Goal: Task Accomplishment & Management: Use online tool/utility

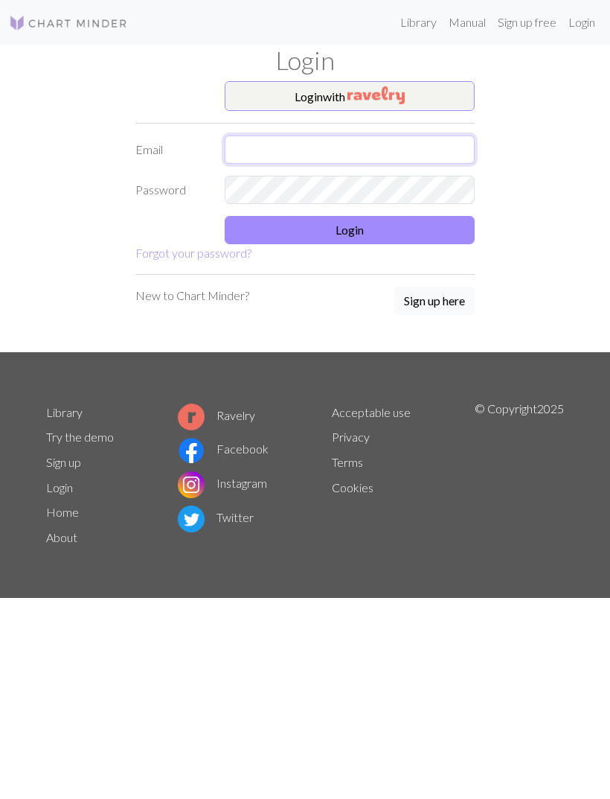
click at [379, 156] on input "text" at bounding box center [350, 149] width 250 height 28
click at [405, 97] on img "button" at bounding box center [376, 95] width 57 height 18
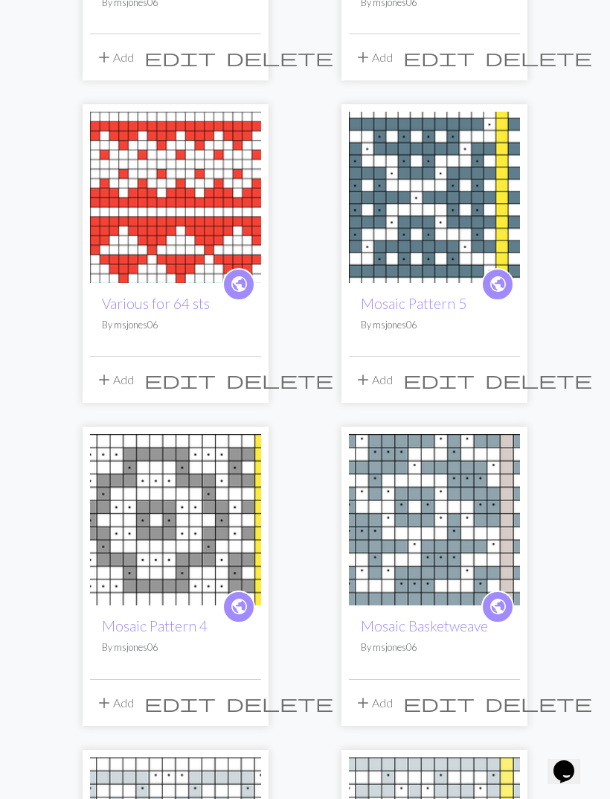
scroll to position [1395, 0]
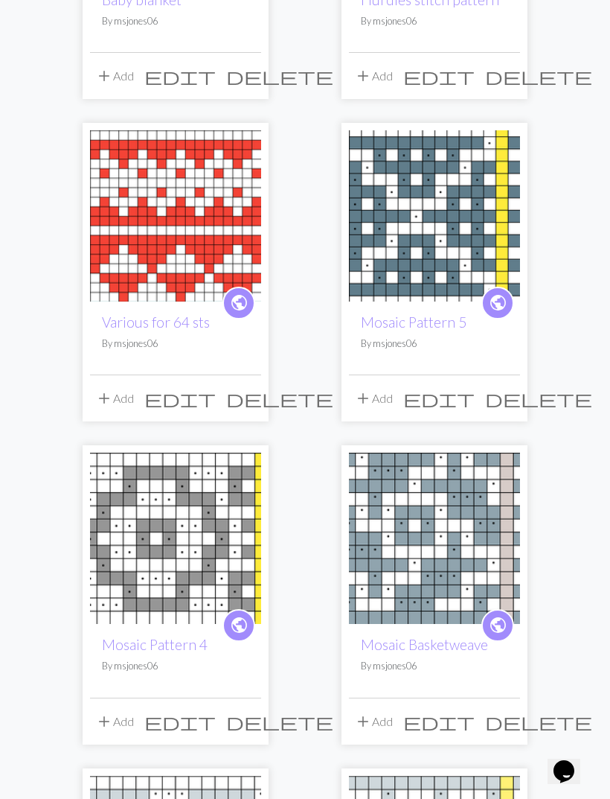
click at [176, 195] on img at bounding box center [175, 215] width 171 height 171
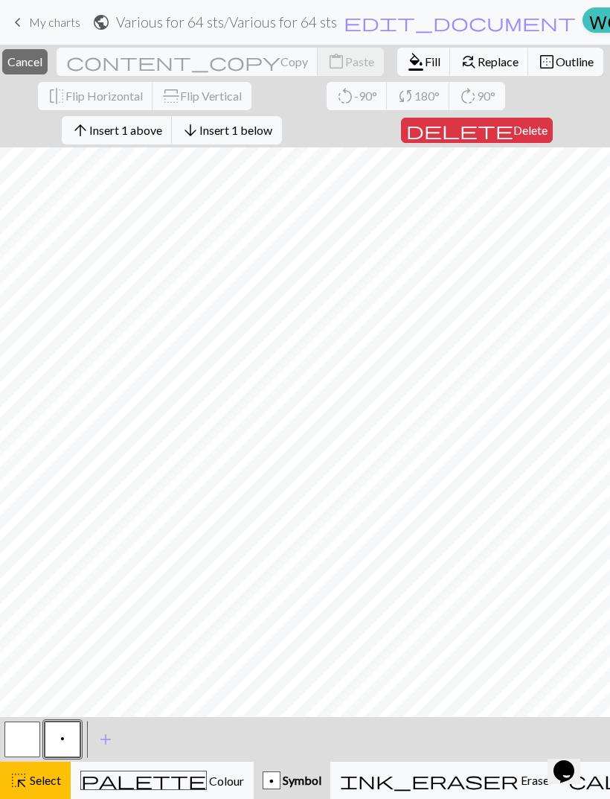
click at [156, 131] on span "Insert 1 above" at bounding box center [125, 130] width 73 height 14
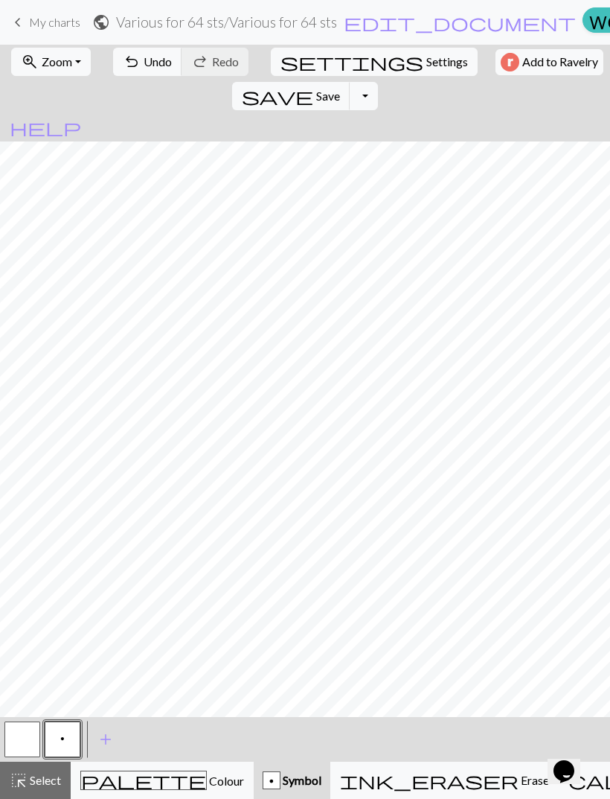
click at [138, 75] on button "undo Undo Undo" at bounding box center [147, 62] width 69 height 28
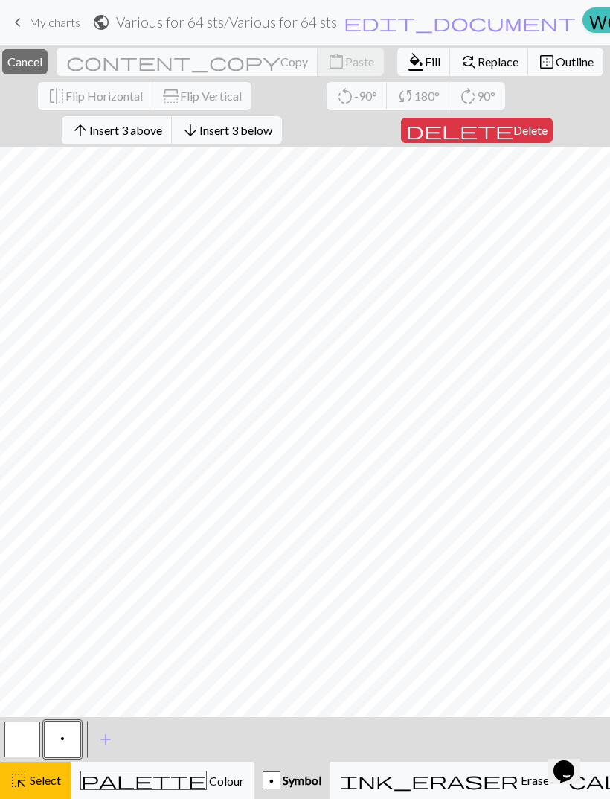
click at [133, 134] on span "Insert 3 above" at bounding box center [125, 130] width 73 height 14
click at [150, 139] on button "arrow_upward Insert 6 above" at bounding box center [117, 130] width 111 height 28
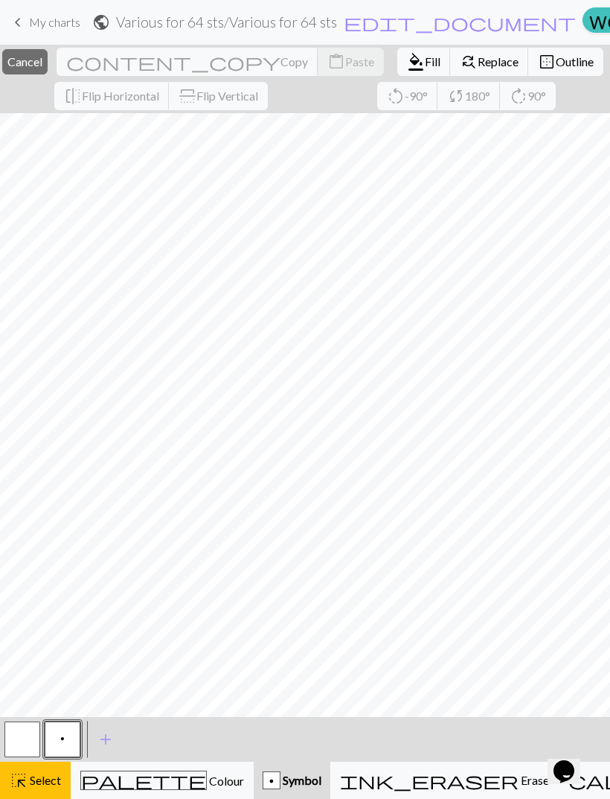
click at [42, 66] on span "Cancel" at bounding box center [24, 61] width 35 height 14
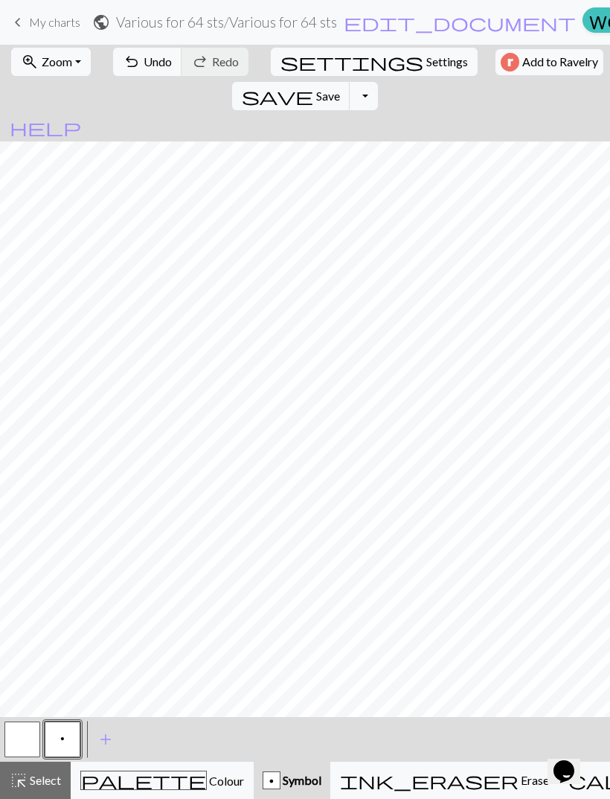
click at [132, 67] on span "undo" at bounding box center [132, 61] width 18 height 21
click at [131, 66] on span "undo" at bounding box center [132, 61] width 18 height 21
click at [107, 742] on span "add" at bounding box center [106, 739] width 18 height 21
click at [207, 778] on span "Colour" at bounding box center [225, 780] width 37 height 14
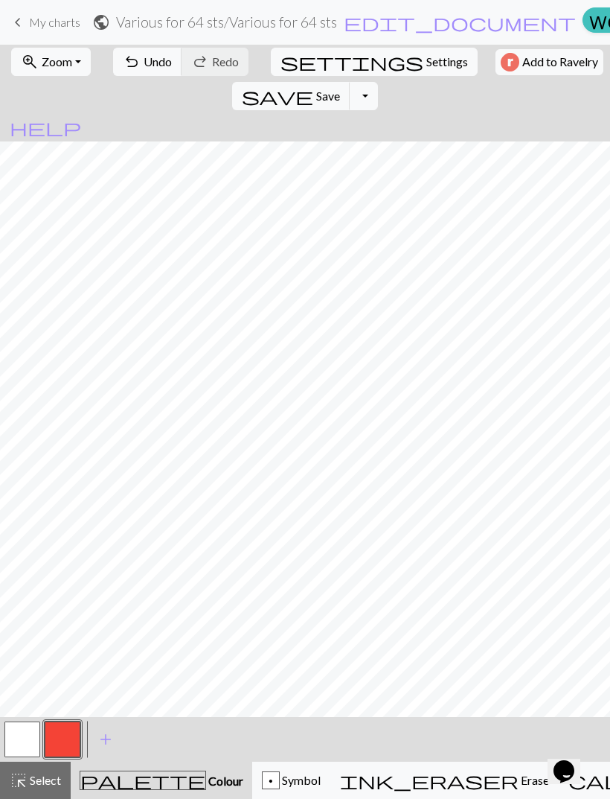
click at [63, 735] on button "button" at bounding box center [63, 739] width 36 height 36
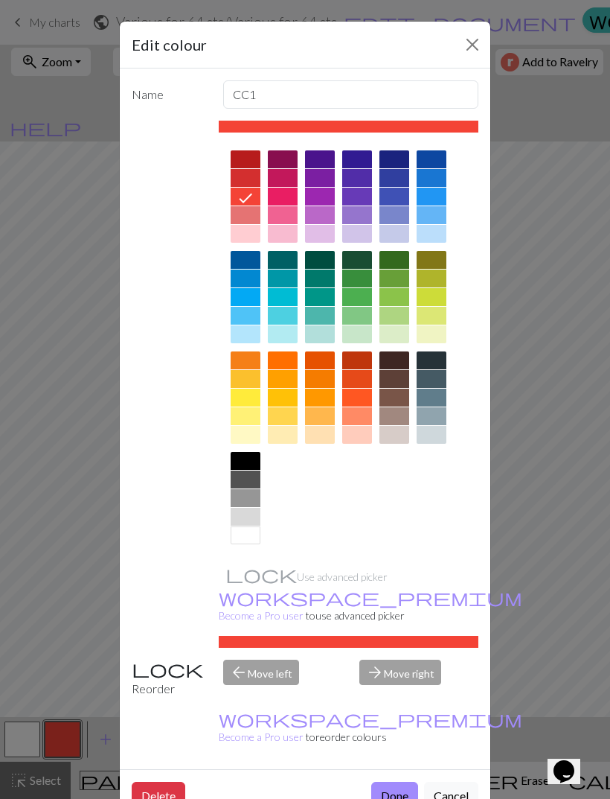
click at [452, 781] on button "Cancel" at bounding box center [451, 795] width 54 height 28
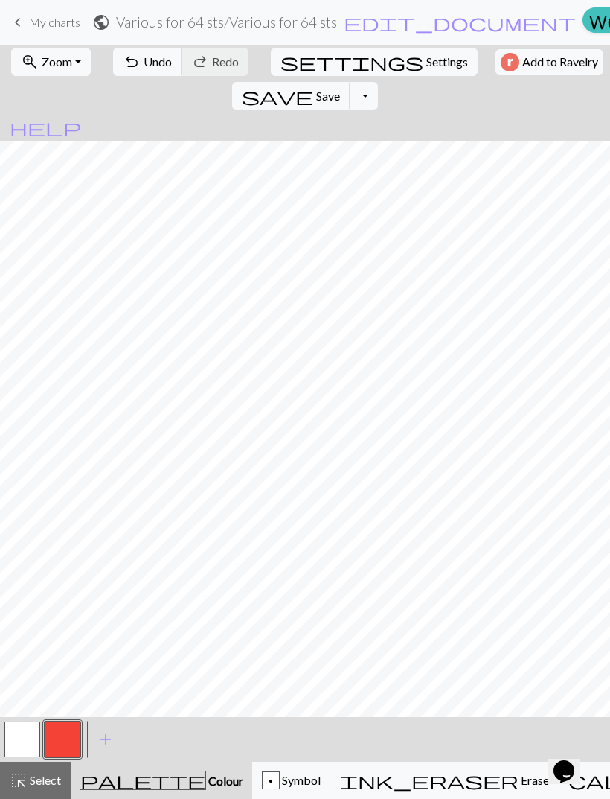
click at [144, 63] on span "Undo" at bounding box center [158, 61] width 28 height 14
click at [126, 65] on span "undo" at bounding box center [132, 61] width 18 height 21
